Goal: Task Accomplishment & Management: Manage account settings

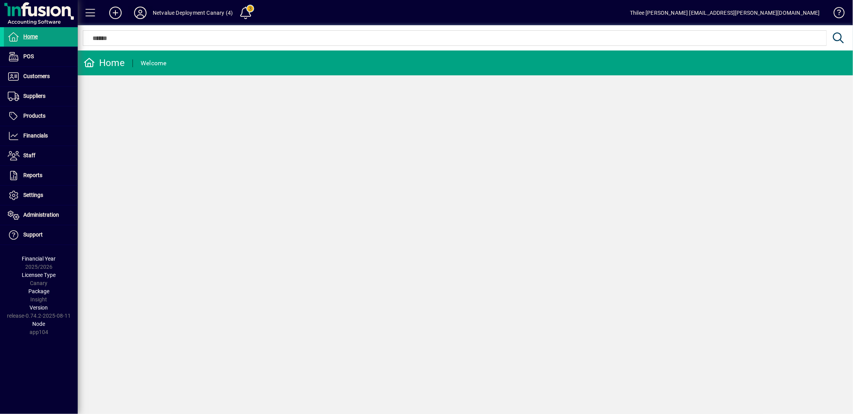
click at [140, 14] on icon at bounding box center [141, 13] width 16 height 12
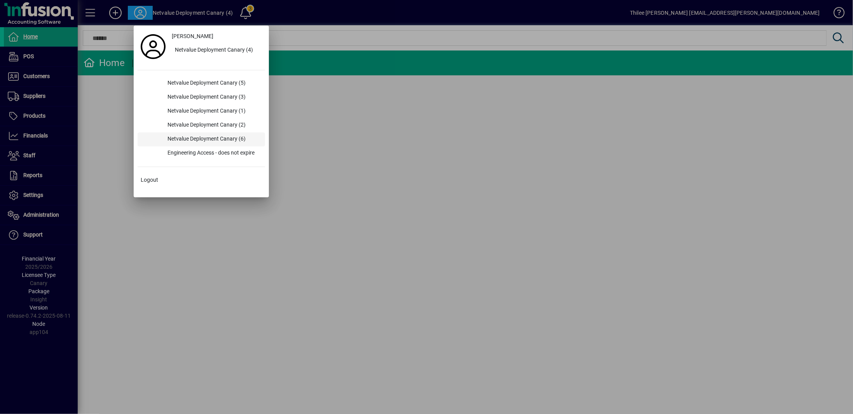
click at [192, 136] on div "Netvalue Deployment Canary (6)" at bounding box center [213, 140] width 104 height 14
